Goal: Browse casually

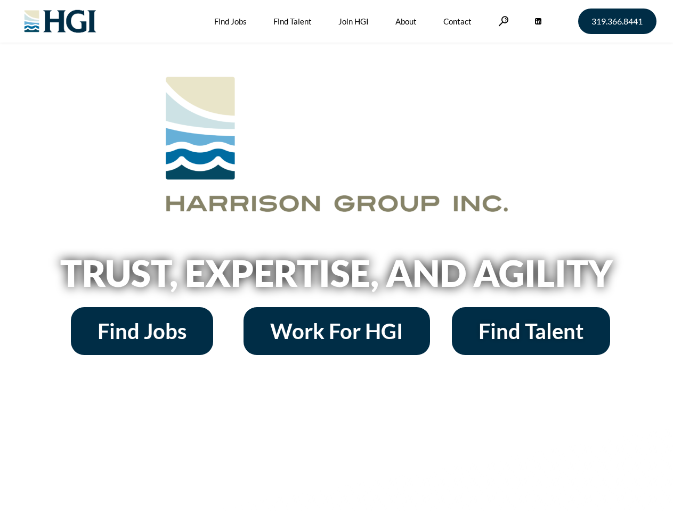
click at [336, 256] on h2 "Trust, Expertise, and Agility" at bounding box center [336, 273] width 607 height 36
click at [502, 21] on link at bounding box center [503, 21] width 11 height 10
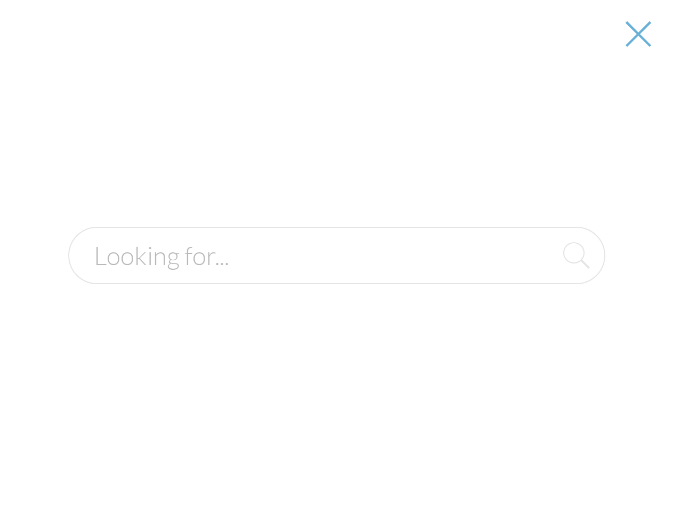
click at [336, 277] on h2 "Trust, Expertise, and Agility" at bounding box center [336, 273] width 607 height 36
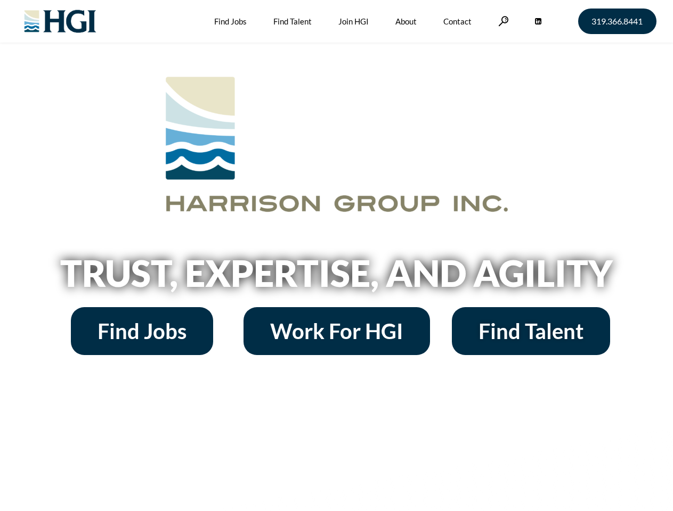
click at [336, 256] on h2 "Trust, Expertise, and Agility" at bounding box center [336, 273] width 607 height 36
click at [502, 21] on link at bounding box center [503, 21] width 11 height 10
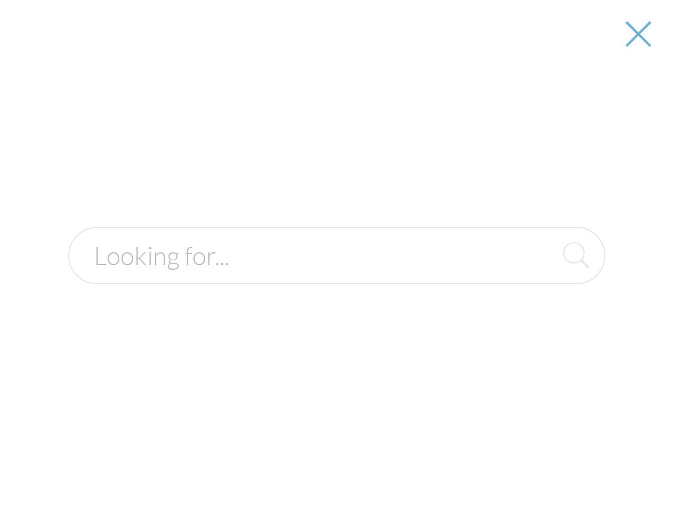
click at [336, 277] on h2 "Trust, Expertise, and Agility" at bounding box center [336, 273] width 607 height 36
